Goal: Task Accomplishment & Management: Manage account settings

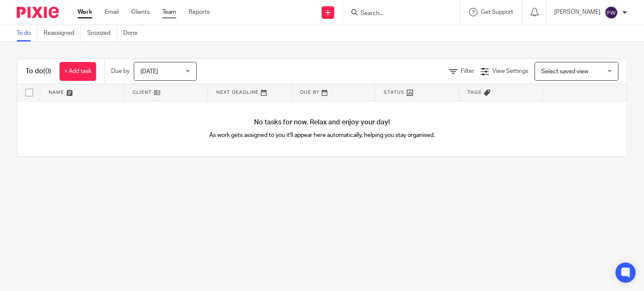
click at [168, 14] on link "Team" at bounding box center [169, 12] width 14 height 8
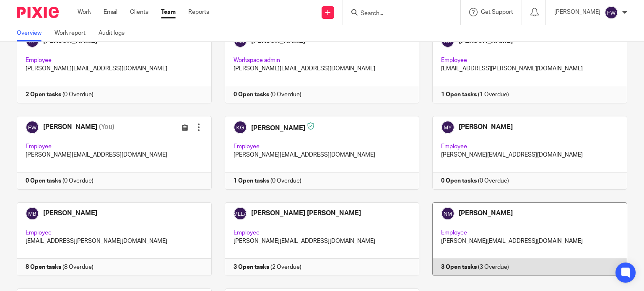
scroll to position [160, 0]
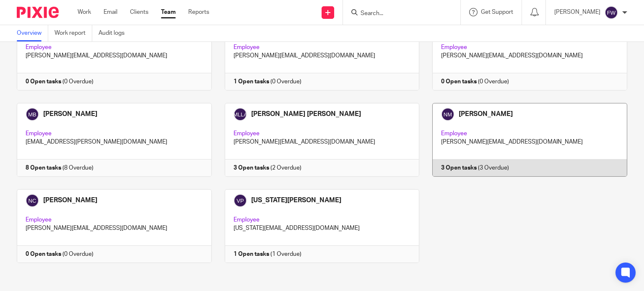
click at [486, 125] on link at bounding box center [523, 140] width 208 height 74
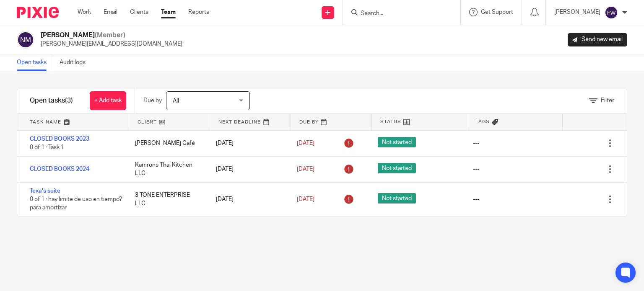
click at [90, 38] on h2 "Nancy Machado (Member)" at bounding box center [112, 35] width 142 height 9
click at [626, 16] on div "[PERSON_NAME]" at bounding box center [590, 12] width 73 height 13
click at [597, 31] on span "My profile" at bounding box center [592, 34] width 26 height 6
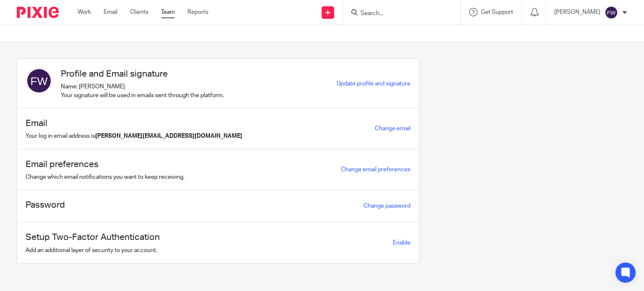
click at [172, 13] on link "Team" at bounding box center [168, 12] width 14 height 8
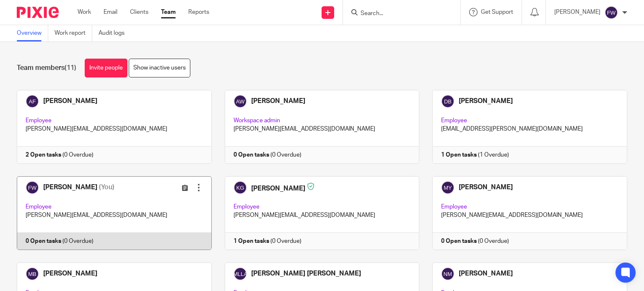
click at [196, 191] on div at bounding box center [198, 188] width 8 height 8
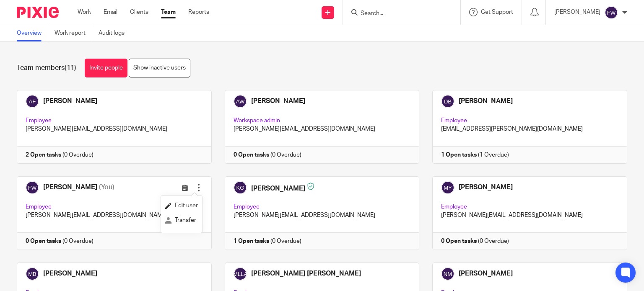
click at [189, 207] on span "Edit user" at bounding box center [186, 206] width 23 height 6
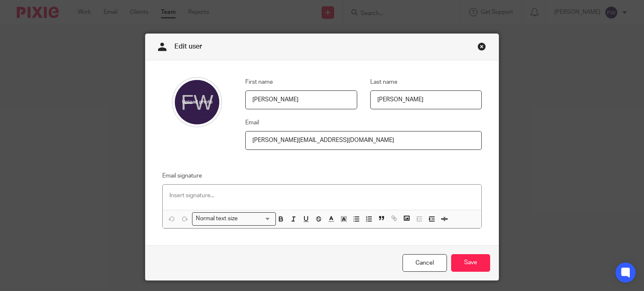
scroll to position [22, 0]
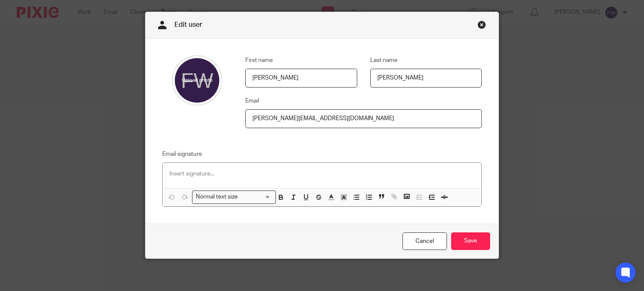
click at [477, 28] on link "Close this dialog window" at bounding box center [481, 26] width 8 height 11
